Goal: Transaction & Acquisition: Purchase product/service

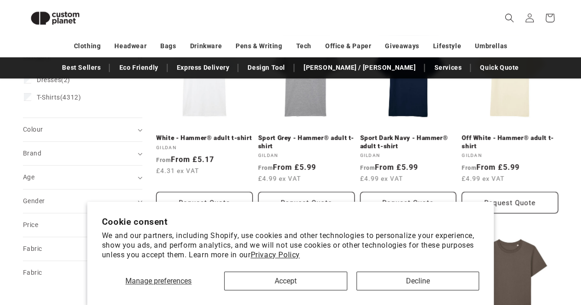
scroll to position [158, 0]
click at [313, 279] on button "Accept" at bounding box center [285, 281] width 123 height 19
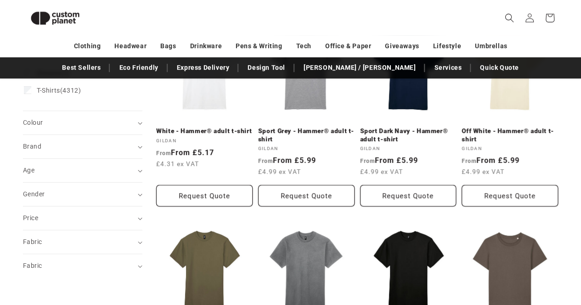
scroll to position [155, 0]
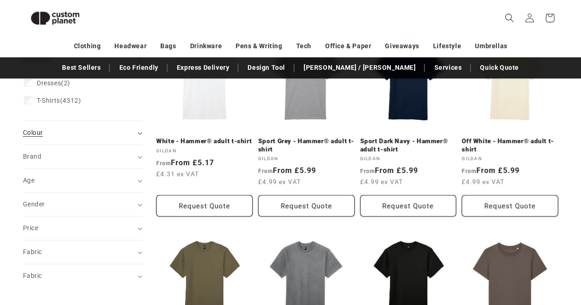
click at [117, 135] on div "Colour (0)" at bounding box center [79, 133] width 112 height 10
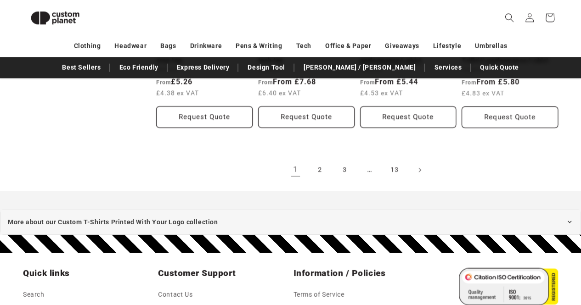
scroll to position [1059, 0]
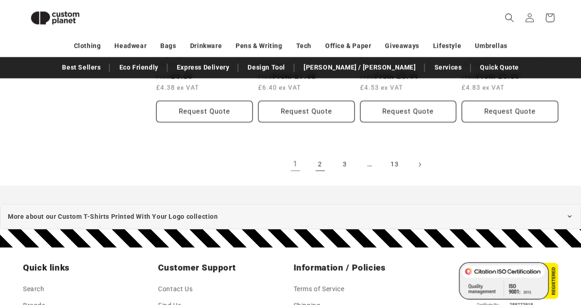
click at [317, 157] on link "2" at bounding box center [320, 165] width 20 height 20
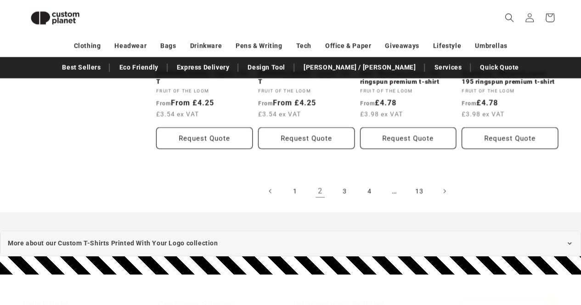
scroll to position [1041, 0]
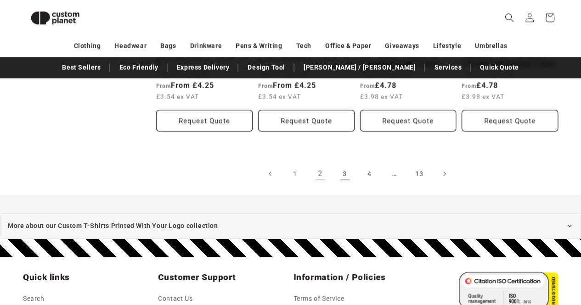
click at [342, 174] on link "3" at bounding box center [345, 174] width 20 height 20
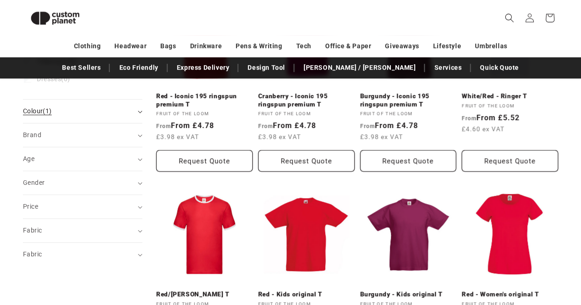
scroll to position [202, 0]
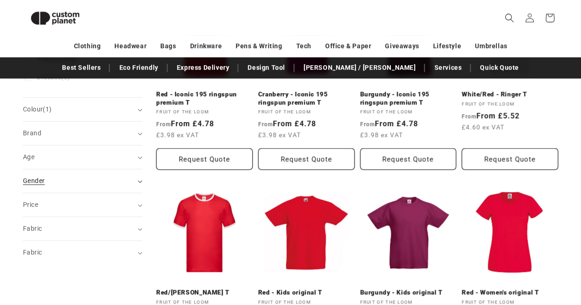
click at [135, 179] on summary "Gender (0)" at bounding box center [82, 180] width 119 height 23
click at [23, 202] on div "Gender Female (64) Female (64 products) Male (92) Male (92 products) Unisex (95…" at bounding box center [82, 226] width 119 height 67
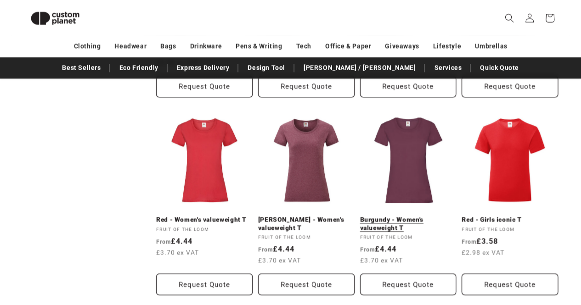
scroll to position [678, 0]
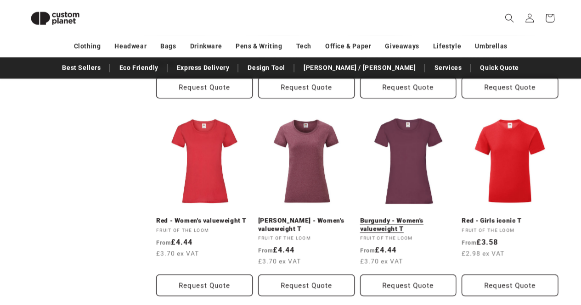
click at [396, 224] on link "Burgundy - Women's valueweight T" at bounding box center [408, 225] width 96 height 16
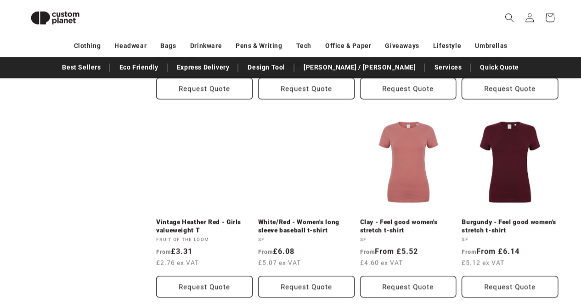
scroll to position [874, 0]
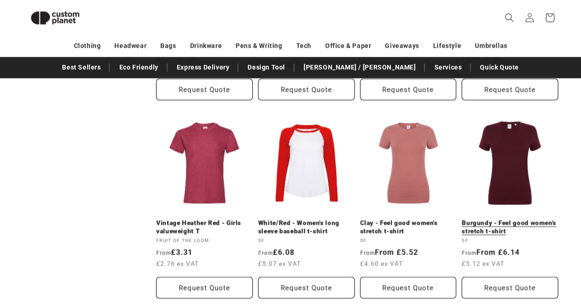
click at [502, 226] on link "Burgundy - Feel good women's stretch t-shirt" at bounding box center [509, 227] width 96 height 16
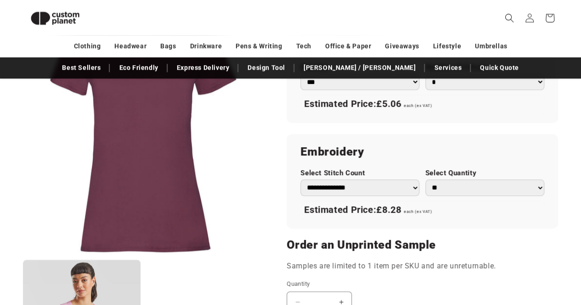
scroll to position [576, 0]
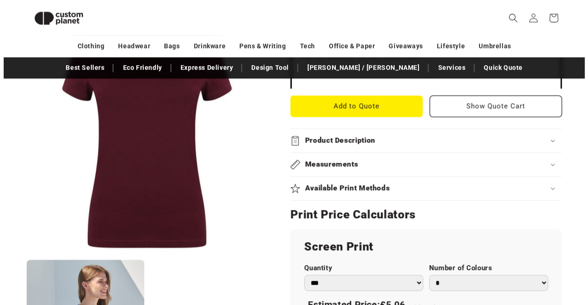
scroll to position [378, 0]
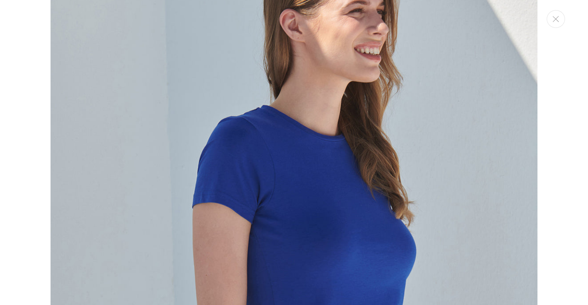
scroll to position [582, 0]
click at [559, 15] on button "Close" at bounding box center [555, 19] width 18 height 18
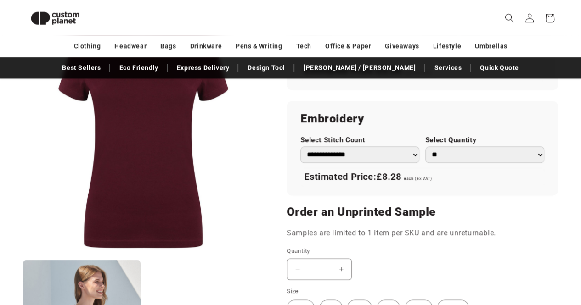
scroll to position [612, 0]
click at [404, 155] on select "**********" at bounding box center [359, 154] width 119 height 16
click at [420, 226] on p "Samples are limited to 1 item per SKU and are unreturnable." at bounding box center [421, 232] width 271 height 13
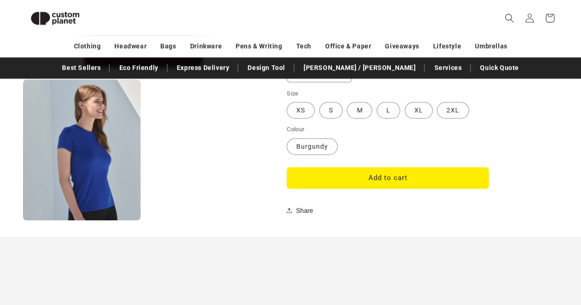
scroll to position [810, 0]
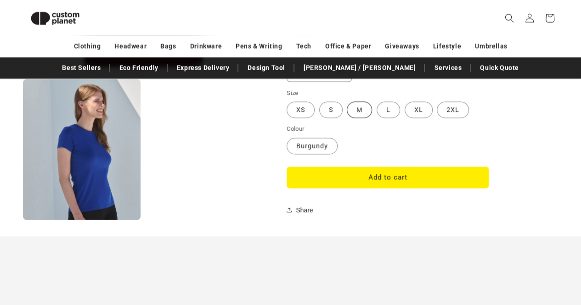
click at [364, 106] on label "M Variant sold out or unavailable" at bounding box center [359, 109] width 25 height 17
